Goal: Navigation & Orientation: Find specific page/section

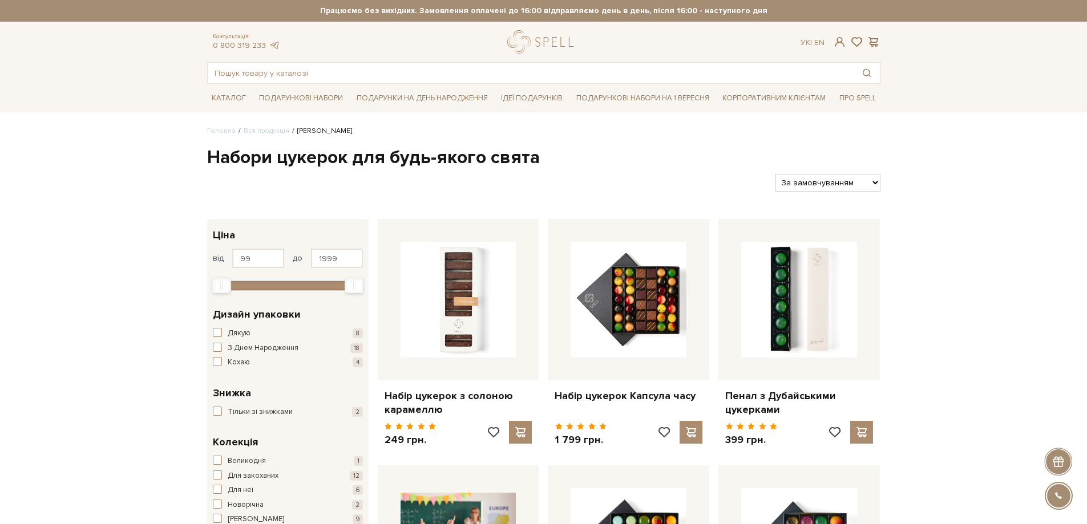
scroll to position [114, 0]
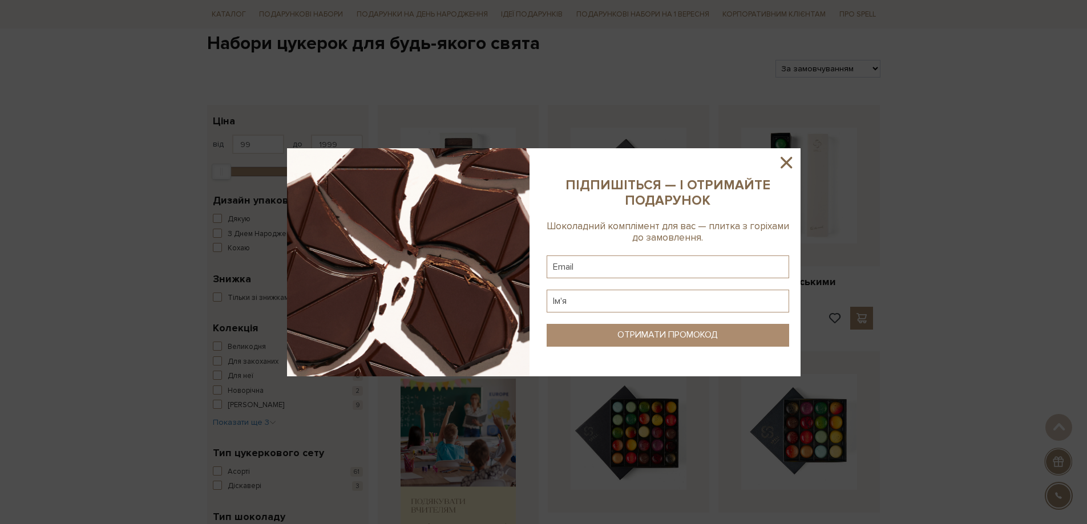
click at [783, 166] on icon at bounding box center [786, 162] width 11 height 11
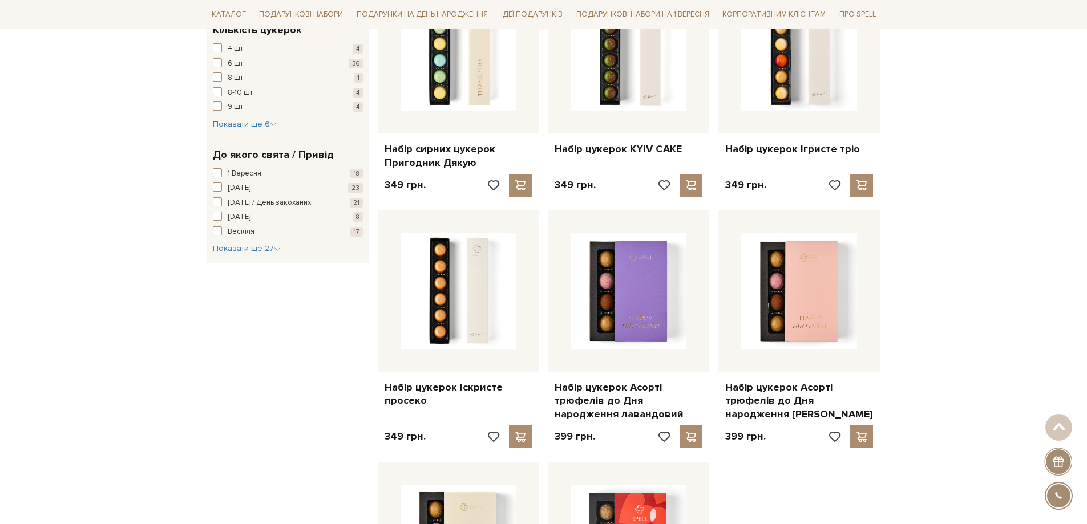
scroll to position [1541, 0]
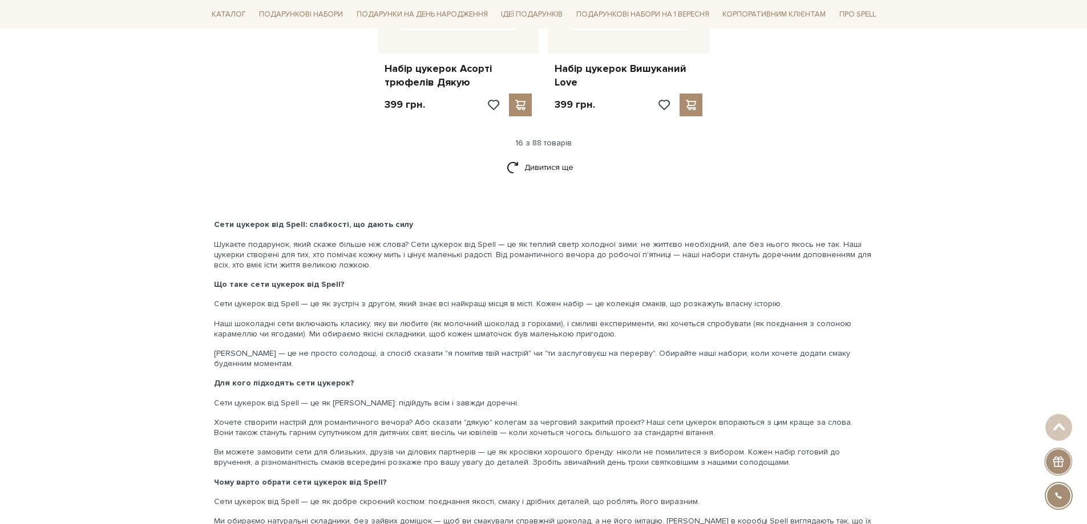
click at [680, 369] on p "Сети цукерок — це не просто солодощі, а спосіб сказати "я помітив твій настрій"…" at bounding box center [544, 359] width 660 height 21
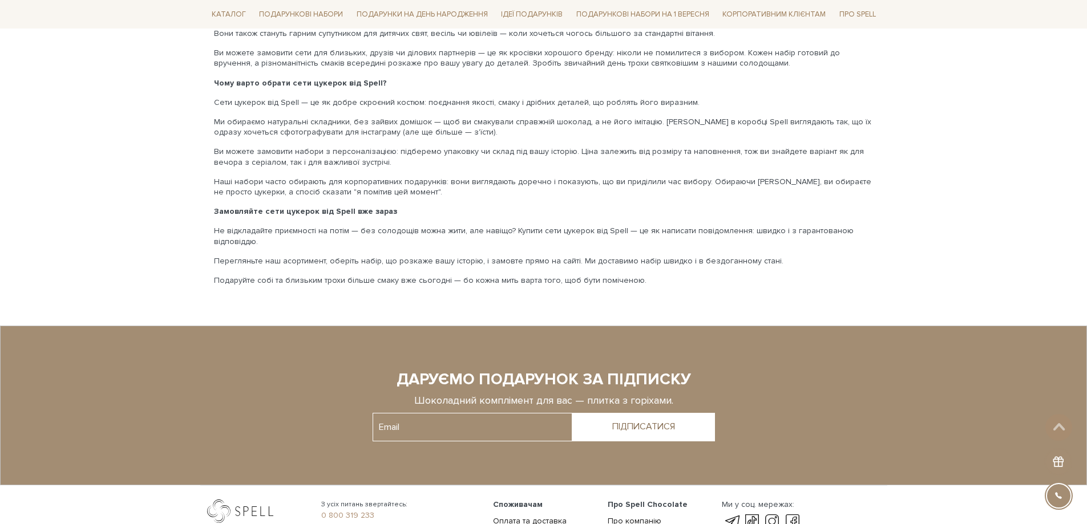
scroll to position [2081, 0]
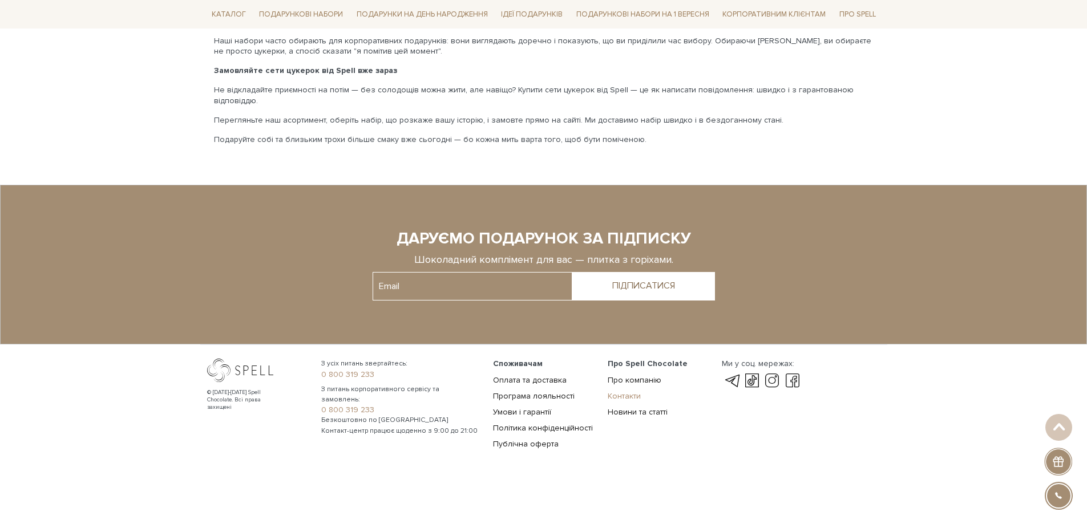
click at [620, 394] on link "Контакти" at bounding box center [624, 396] width 33 height 10
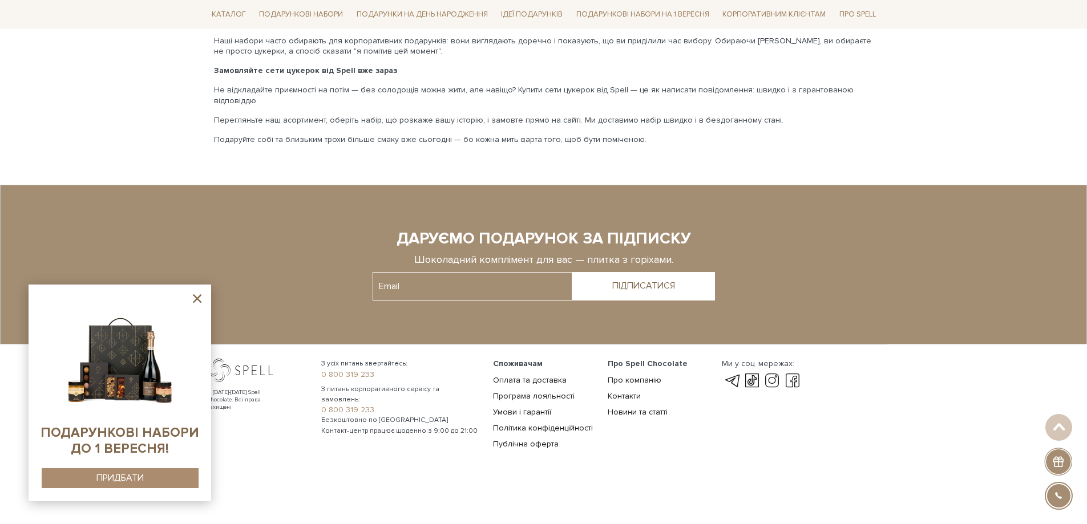
scroll to position [2024, 0]
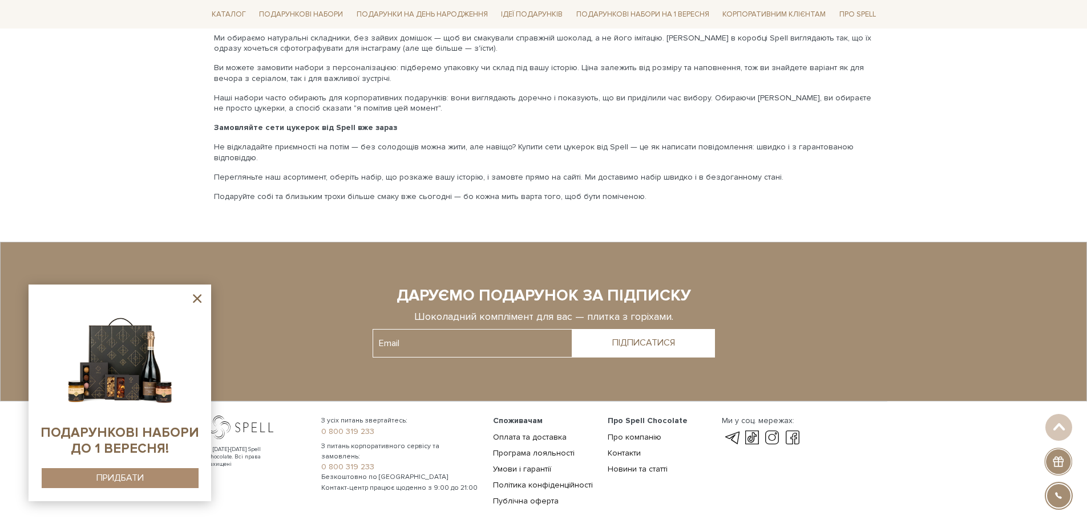
click at [191, 300] on icon at bounding box center [197, 299] width 14 height 14
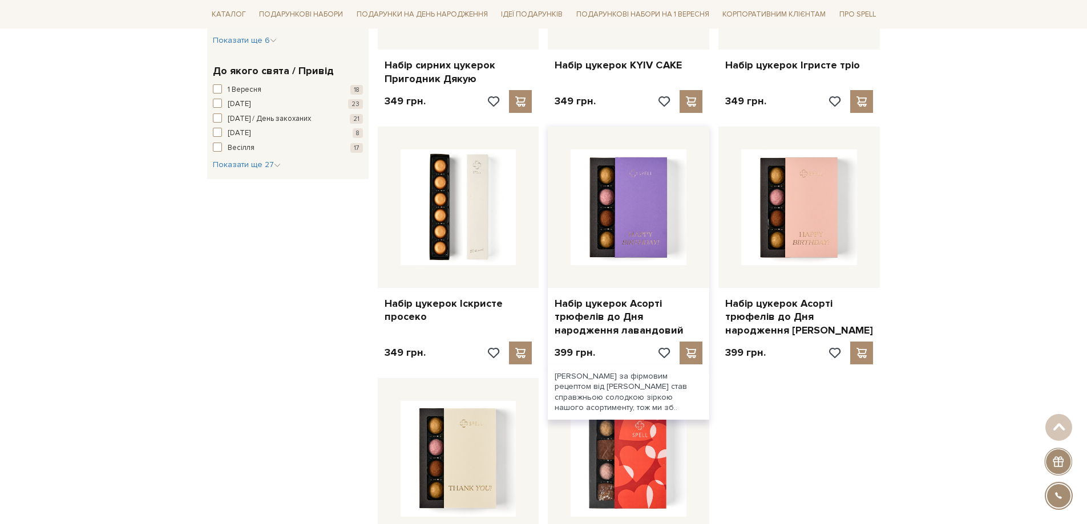
scroll to position [1225, 0]
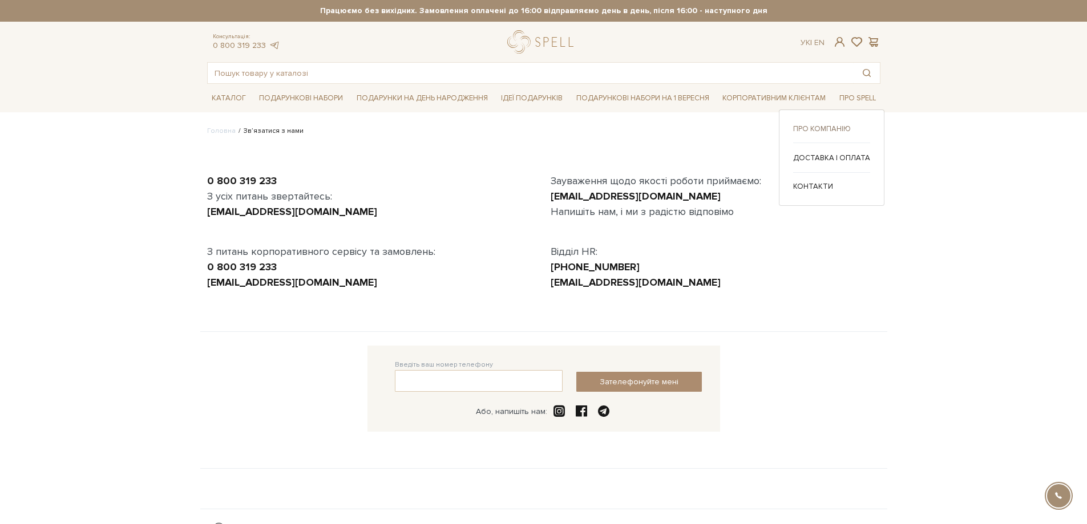
click at [828, 128] on link "Про компанію" at bounding box center [831, 129] width 77 height 10
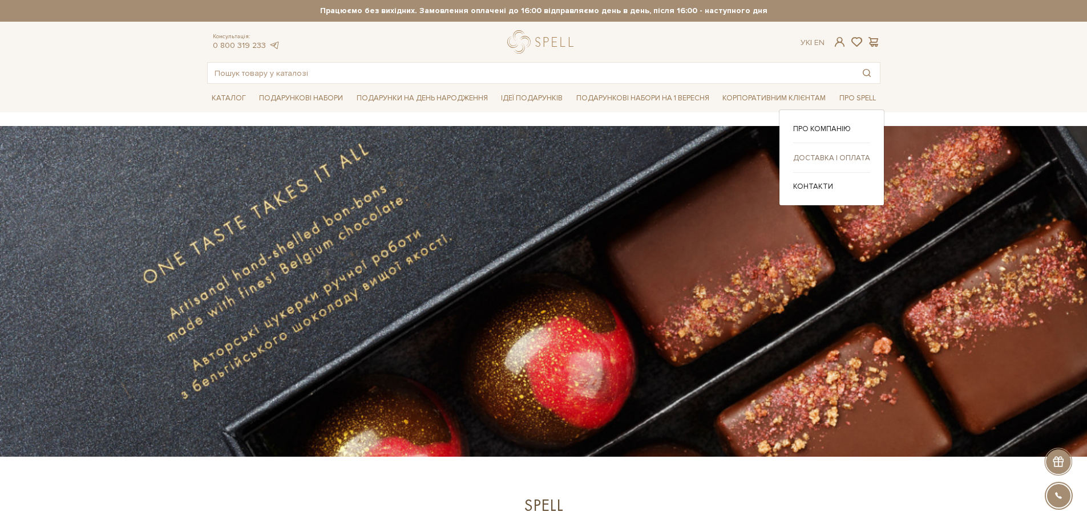
click at [832, 161] on link "Доставка і оплата" at bounding box center [831, 158] width 77 height 10
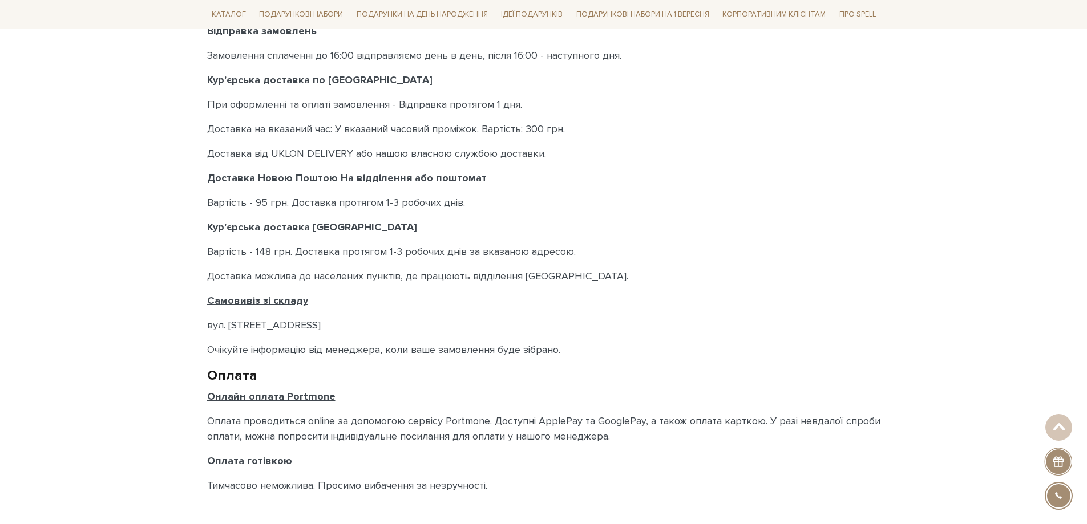
scroll to position [342, 0]
